Goal: Task Accomplishment & Management: Manage account settings

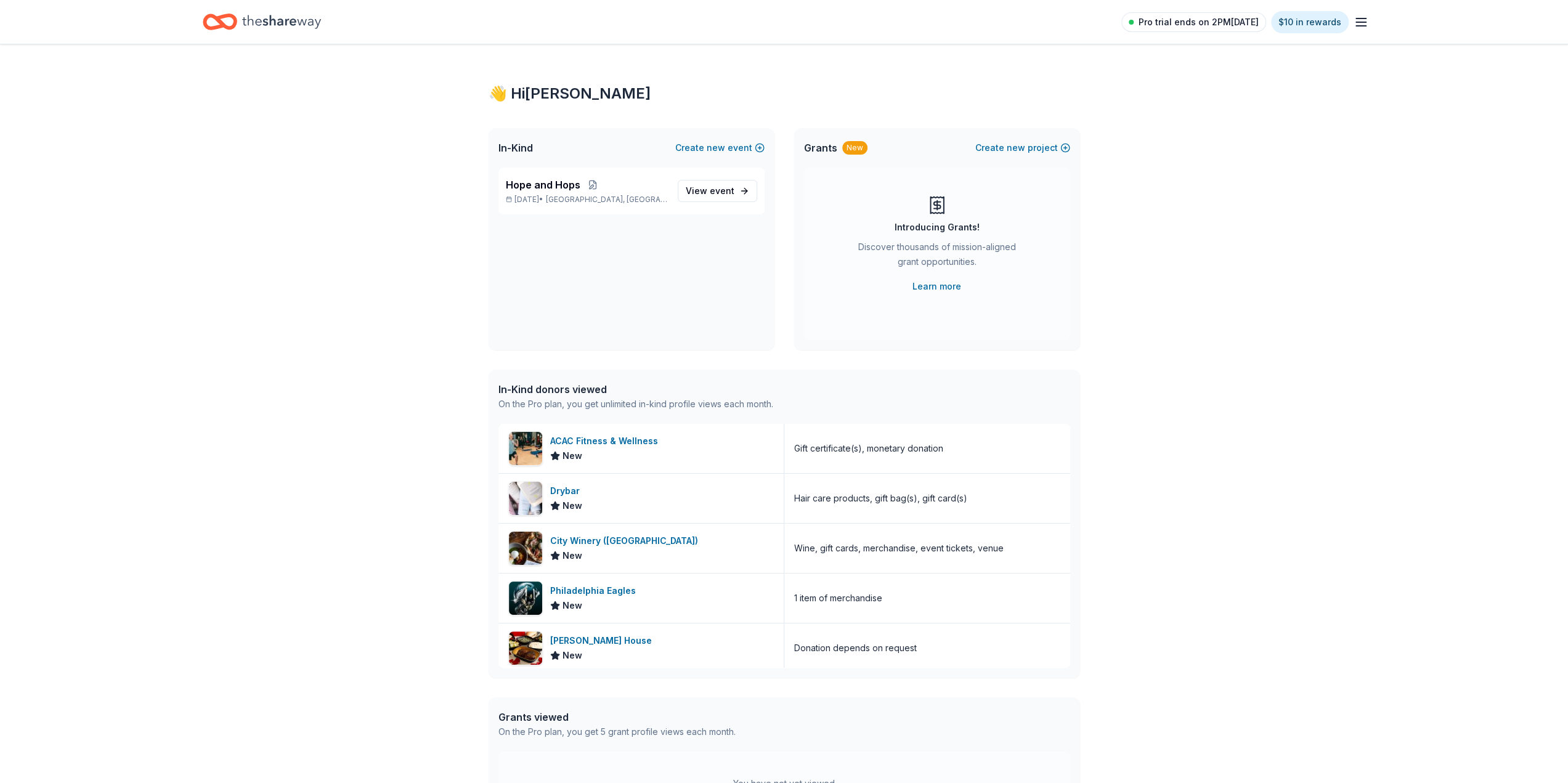
click at [1210, 22] on span "Pro trial ends on 2PM[DATE]" at bounding box center [1199, 22] width 120 height 14
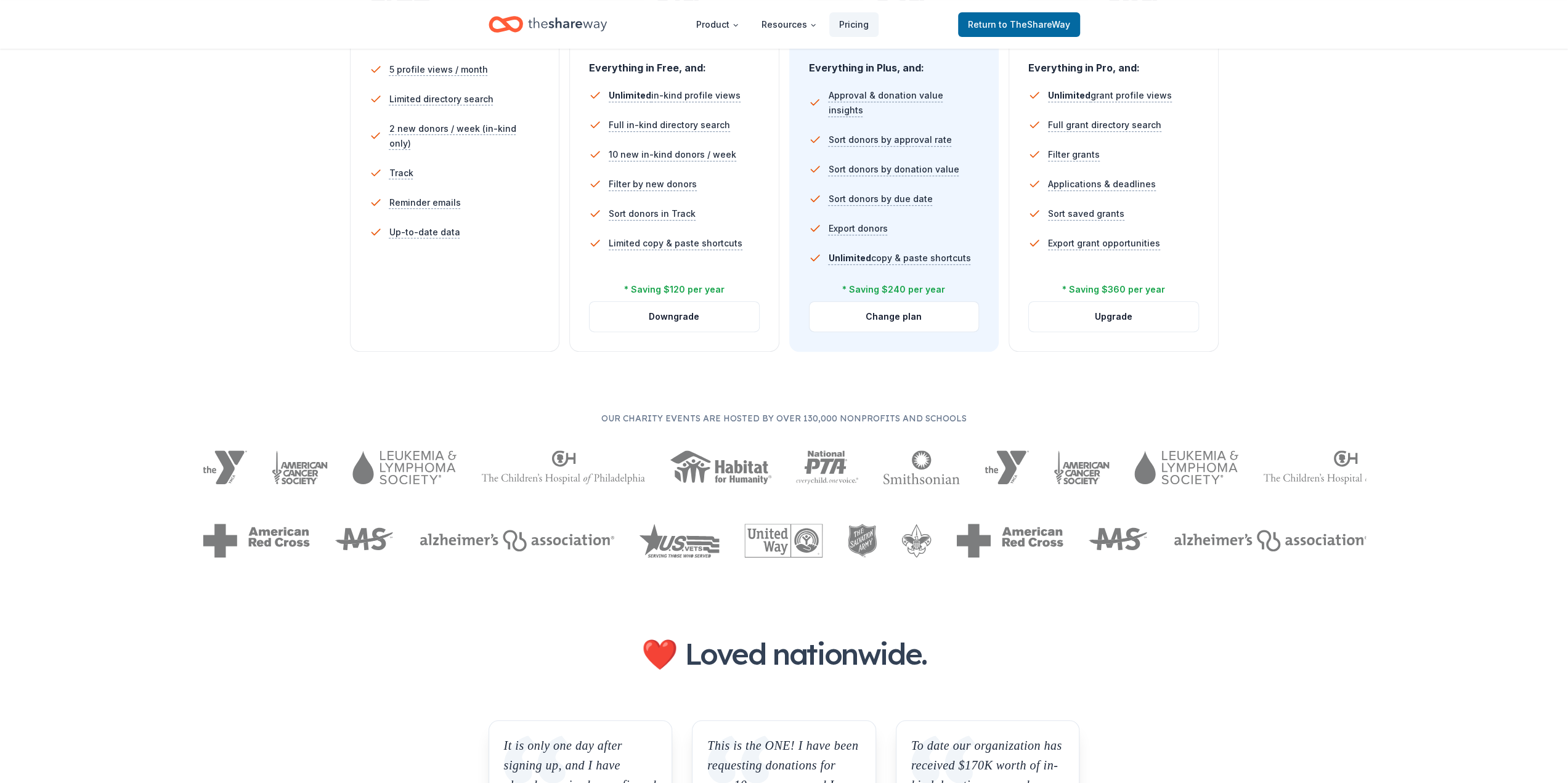
scroll to position [370, 0]
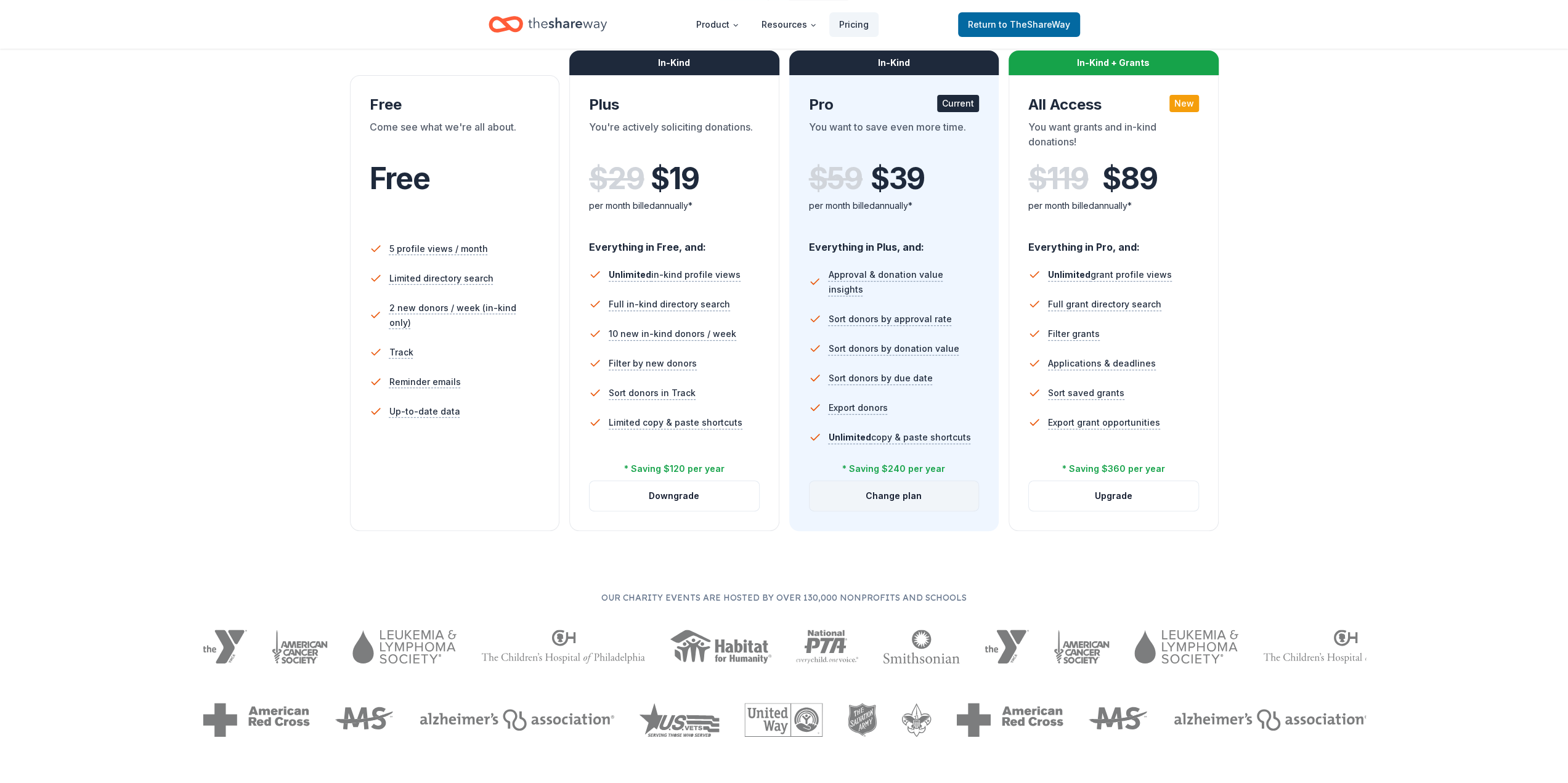
click at [902, 497] on button "Change plan" at bounding box center [894, 495] width 169 height 30
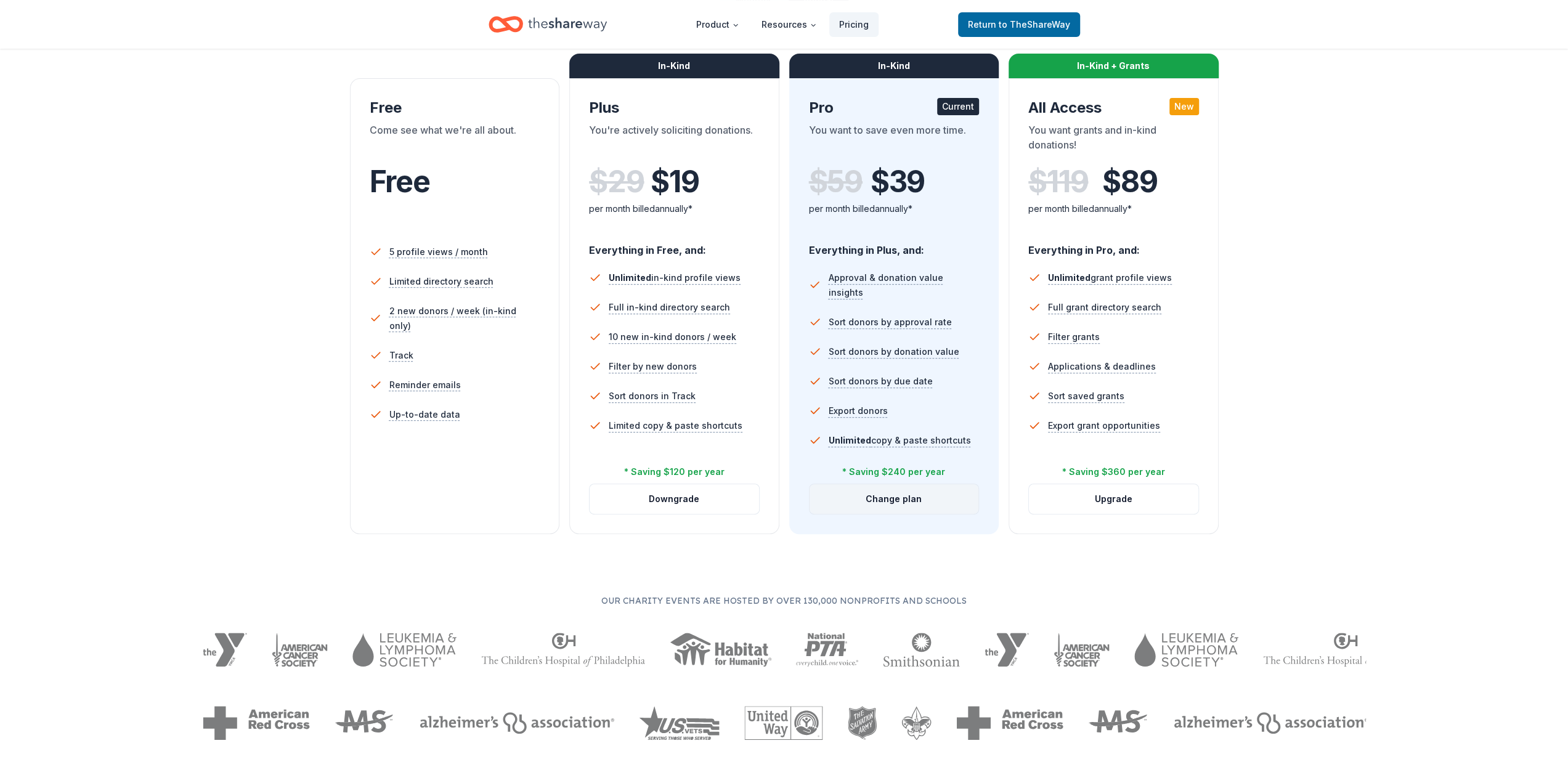
scroll to position [186, 0]
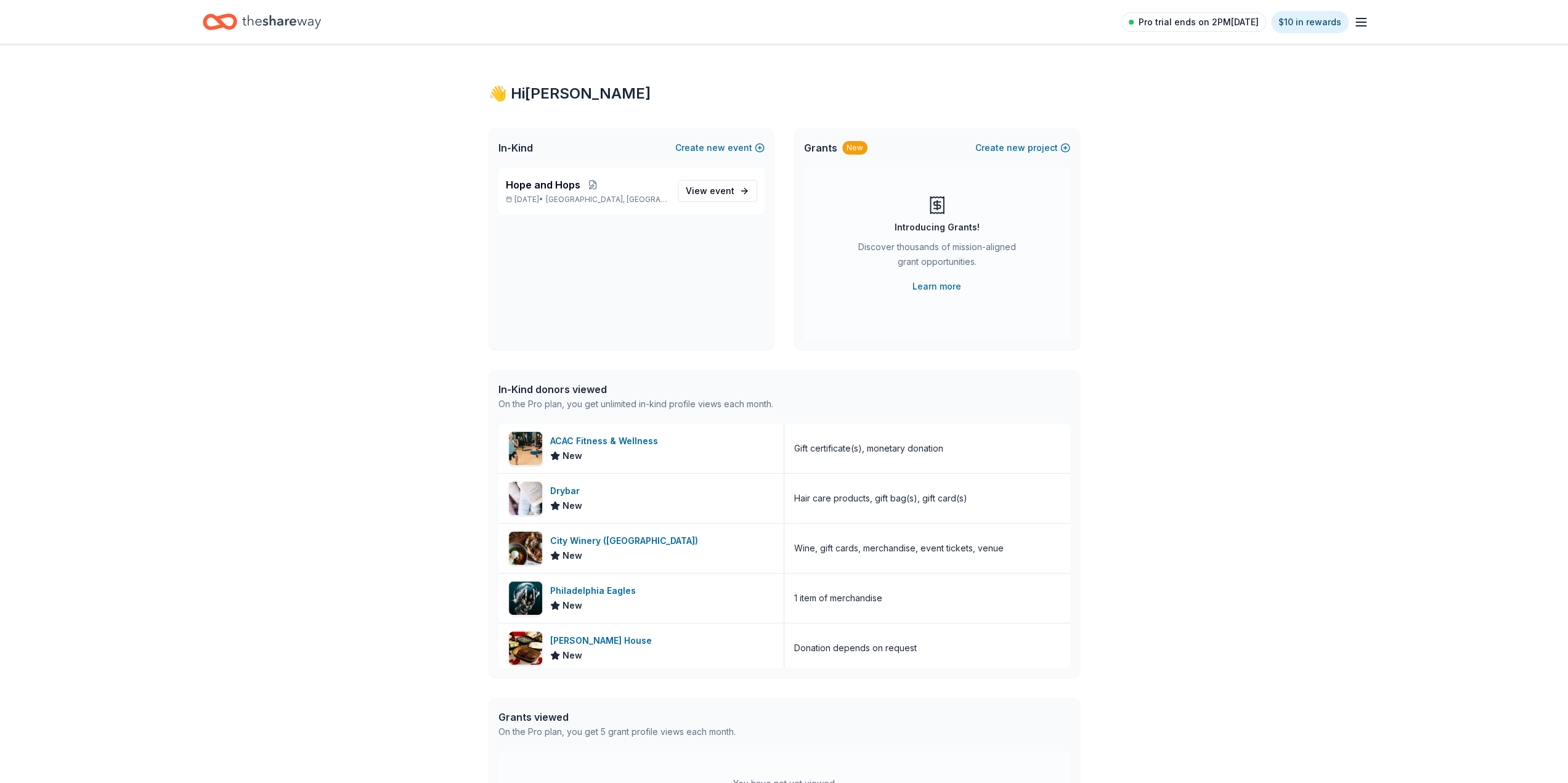
click at [1220, 18] on span "Pro trial ends on 2PM[DATE]" at bounding box center [1199, 22] width 120 height 14
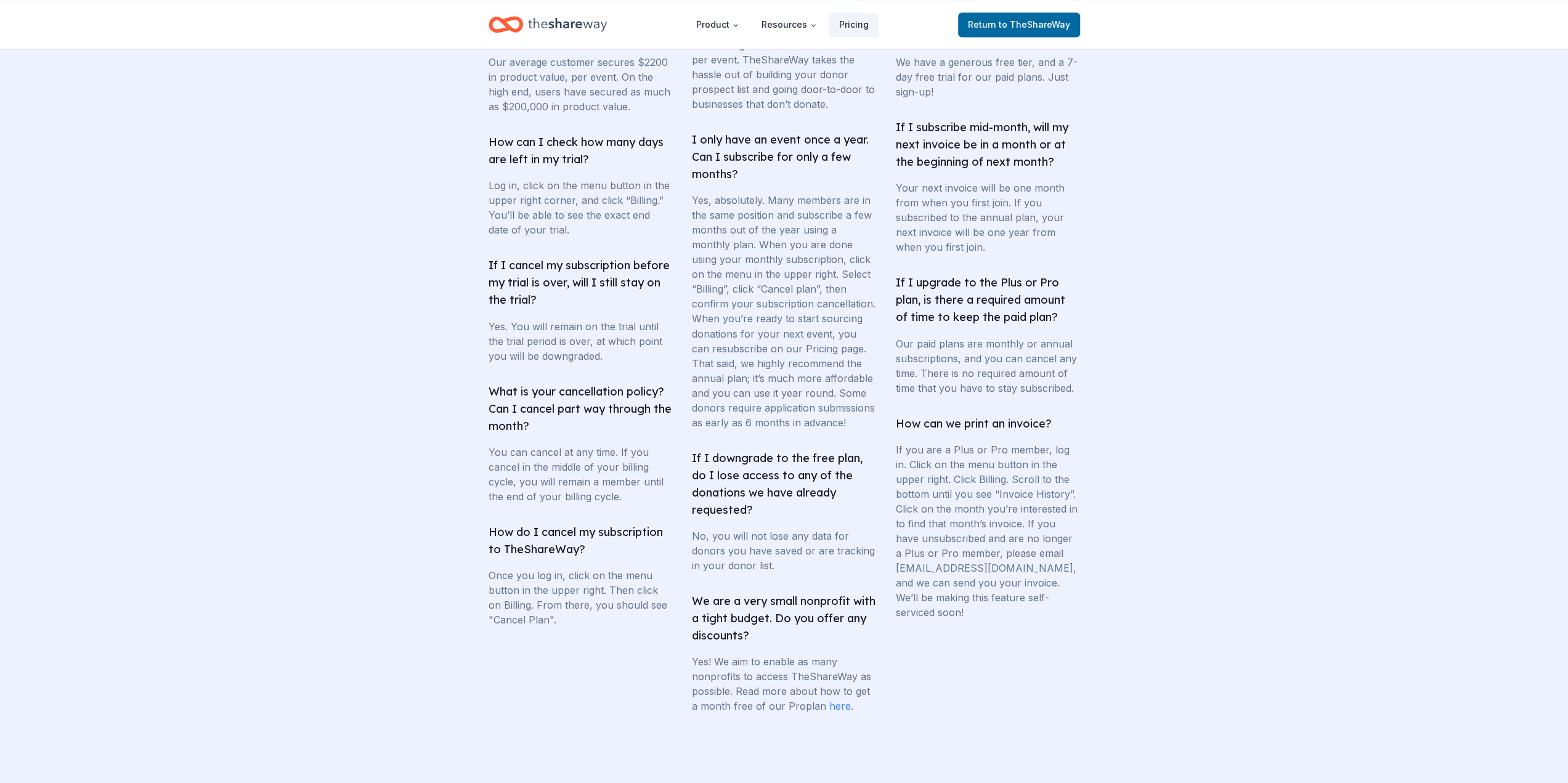
scroll to position [2138, 0]
